Goal: Find specific page/section: Find specific page/section

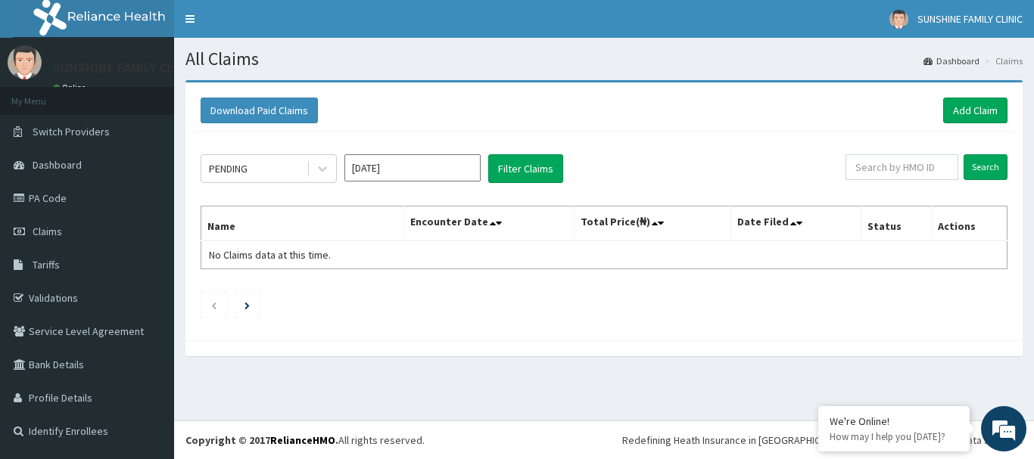
click at [55, 197] on link "PA Code" at bounding box center [87, 198] width 174 height 33
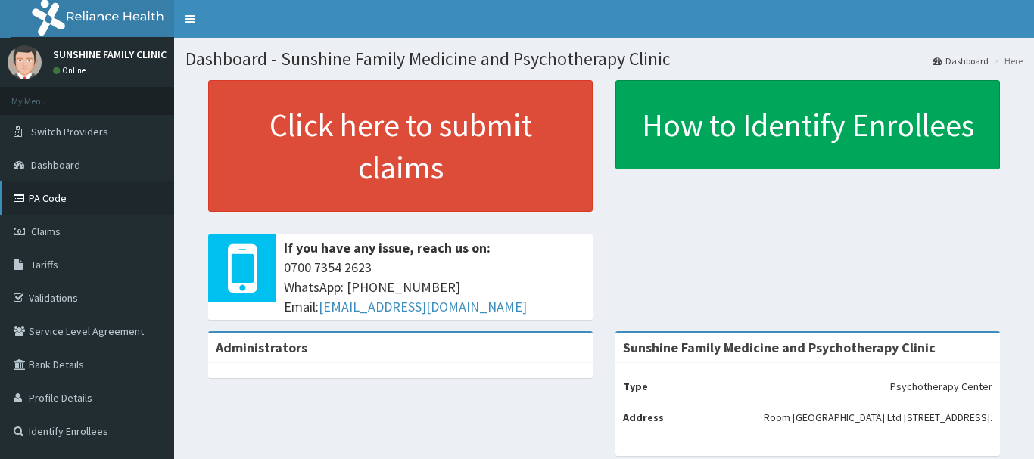
click at [41, 204] on link "PA Code" at bounding box center [87, 198] width 174 height 33
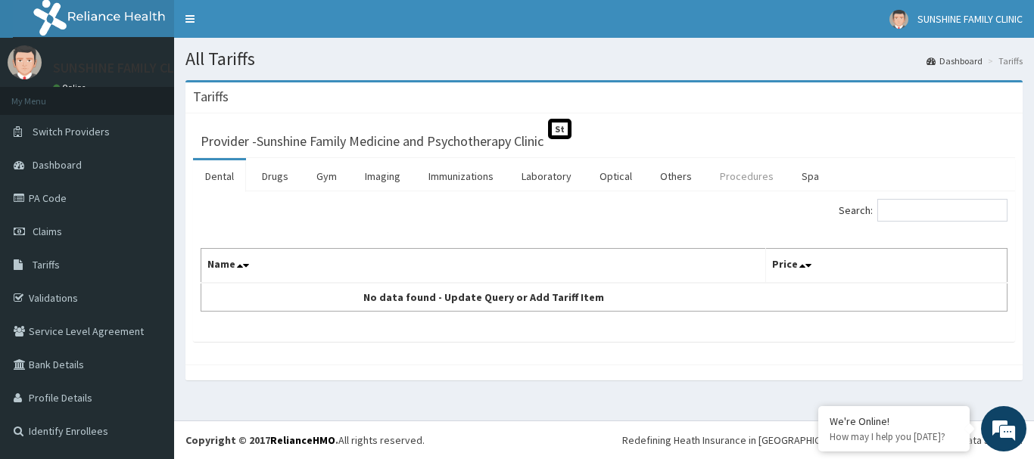
click at [735, 172] on link "Procedures" at bounding box center [747, 176] width 78 height 32
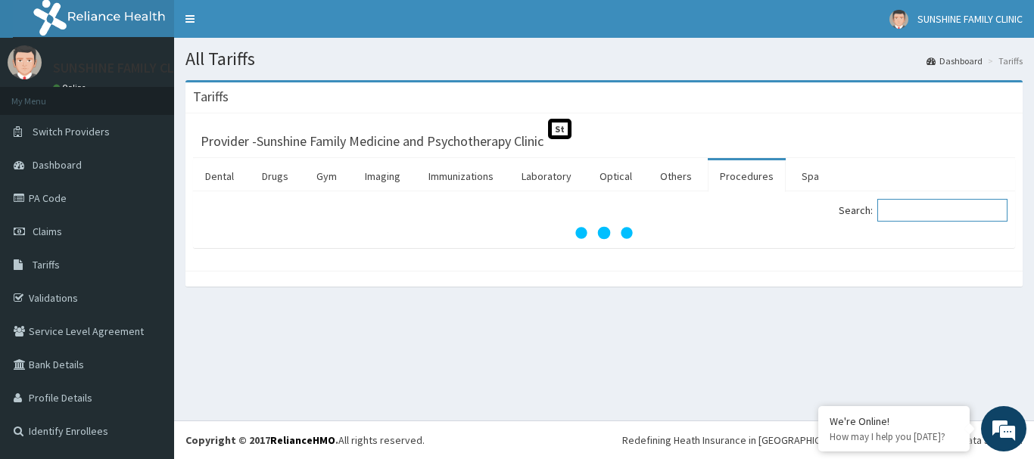
click at [905, 210] on input "Search:" at bounding box center [942, 210] width 130 height 23
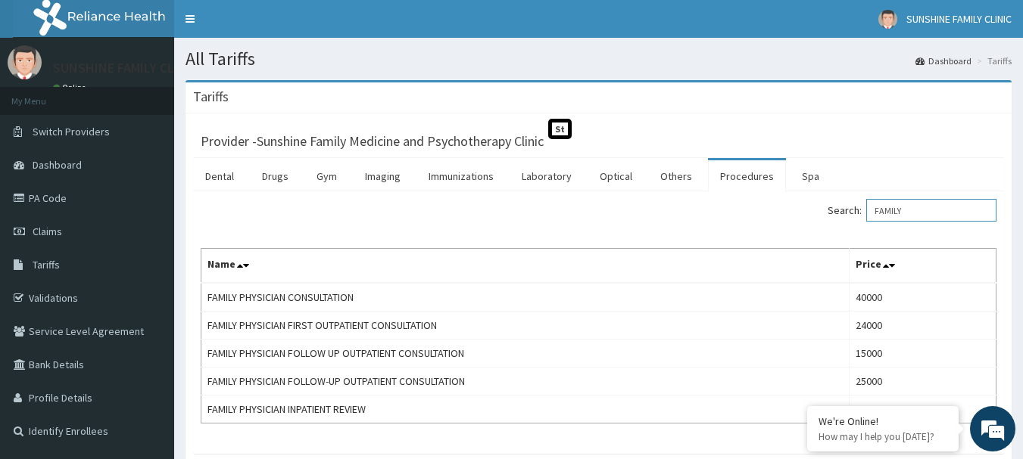
type input "FAMILY"
click at [40, 198] on link "PA Code" at bounding box center [87, 198] width 174 height 33
